Goal: Transaction & Acquisition: Purchase product/service

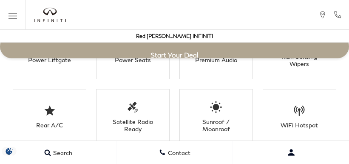
scroll to position [1449, 0]
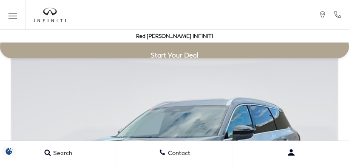
scroll to position [1449, 0]
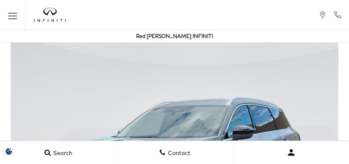
scroll to position [1449, 0]
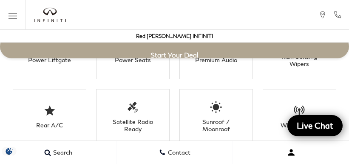
click at [276, 161] on button "Very difficult" at bounding box center [291, 151] width 116 height 21
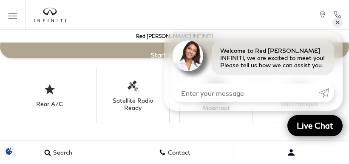
scroll to position [1483, 0]
